Goal: Task Accomplishment & Management: Manage account settings

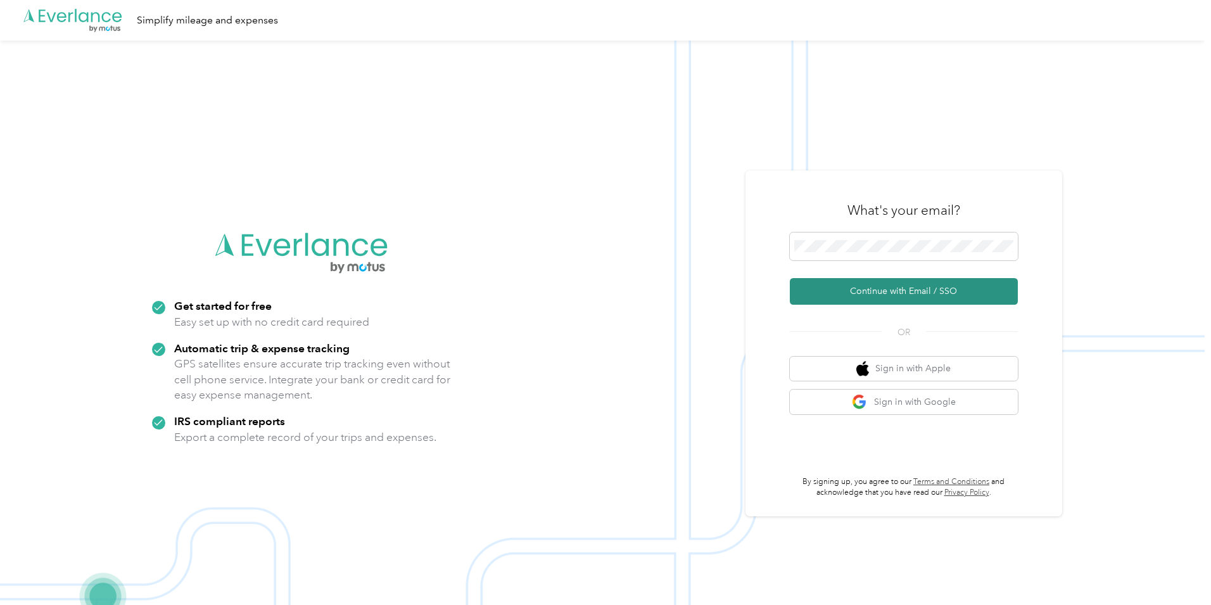
click at [907, 296] on button "Continue with Email / SSO" at bounding box center [903, 291] width 228 height 27
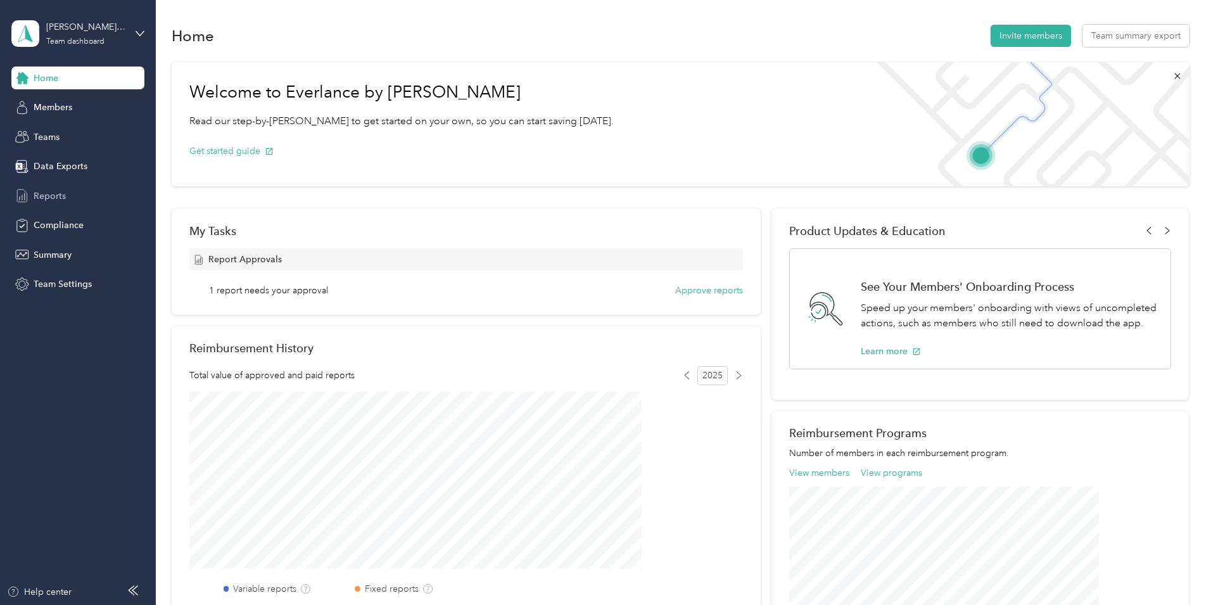
click at [58, 196] on span "Reports" at bounding box center [50, 195] width 32 height 13
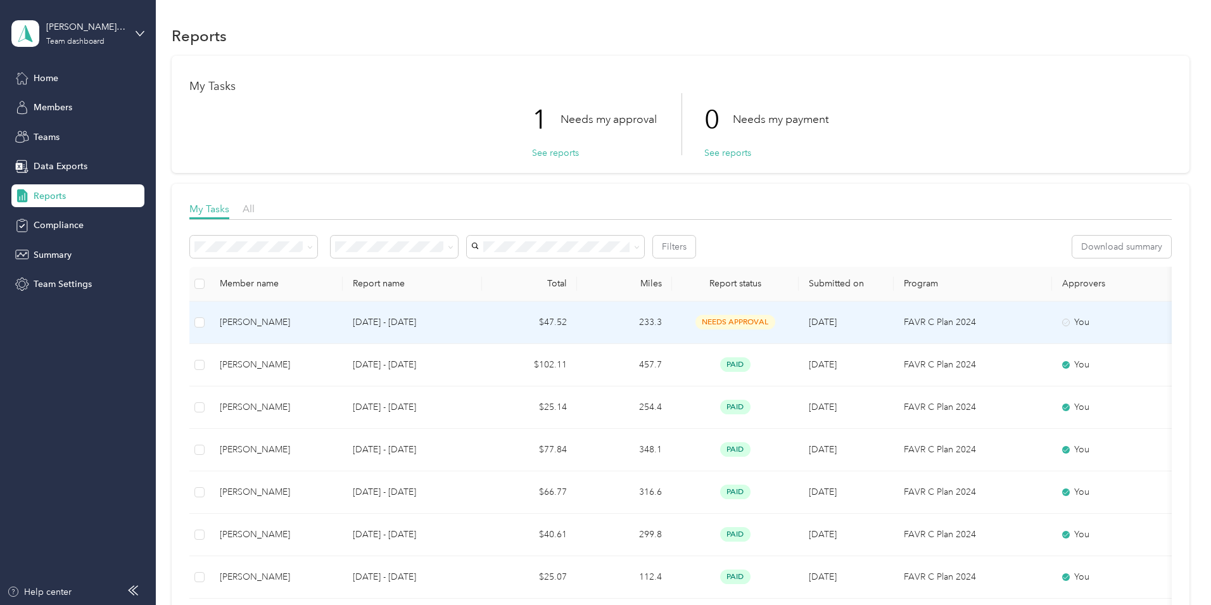
click at [775, 321] on span "needs approval" at bounding box center [735, 322] width 80 height 15
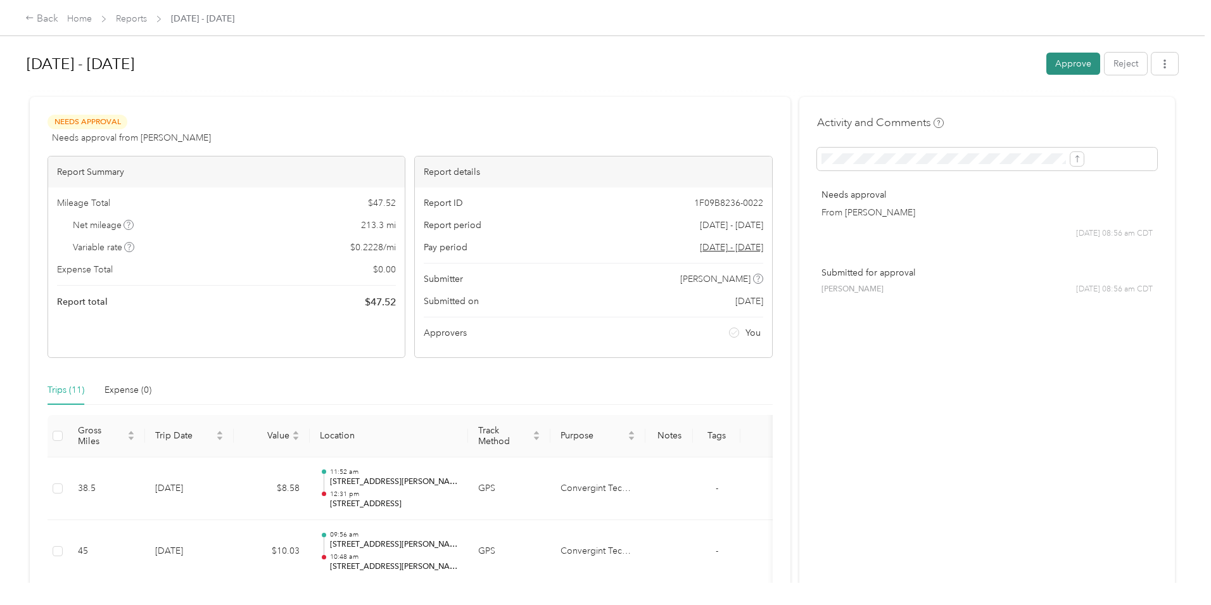
click at [1046, 62] on button "Approve" at bounding box center [1073, 64] width 54 height 22
